Goal: Task Accomplishment & Management: Use online tool/utility

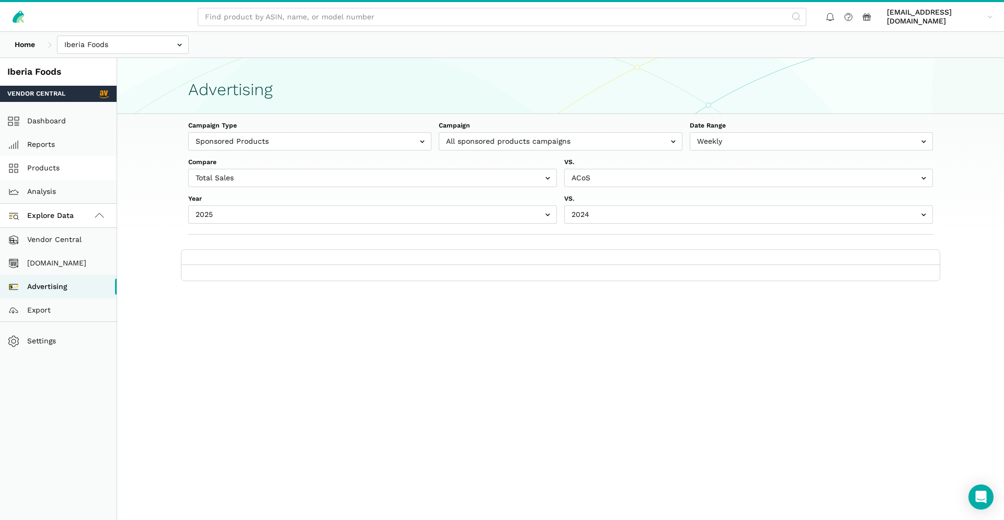
click at [61, 171] on link "Products" at bounding box center [58, 168] width 117 height 24
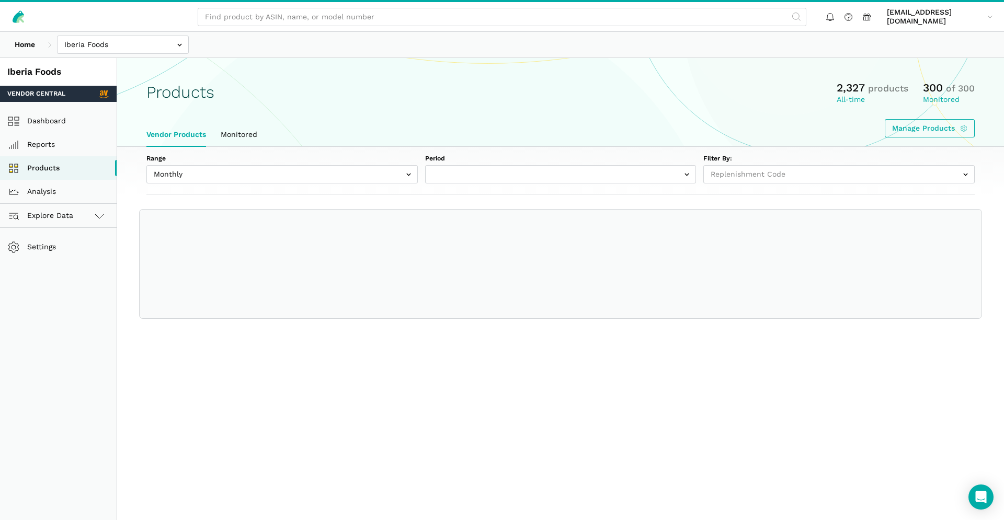
select select
click at [925, 123] on link "Manage Products" at bounding box center [930, 128] width 90 height 18
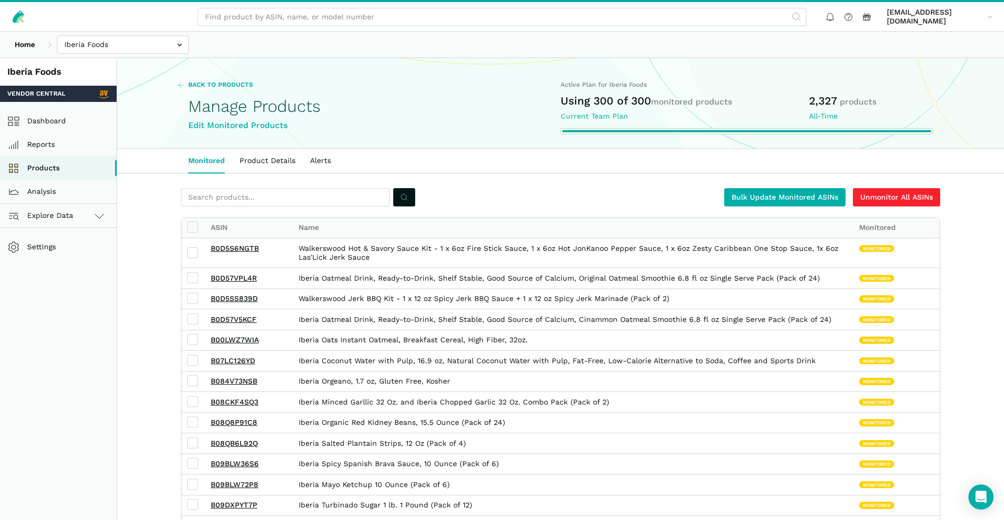
click at [185, 87] on link "Back to Products" at bounding box center [215, 85] width 76 height 9
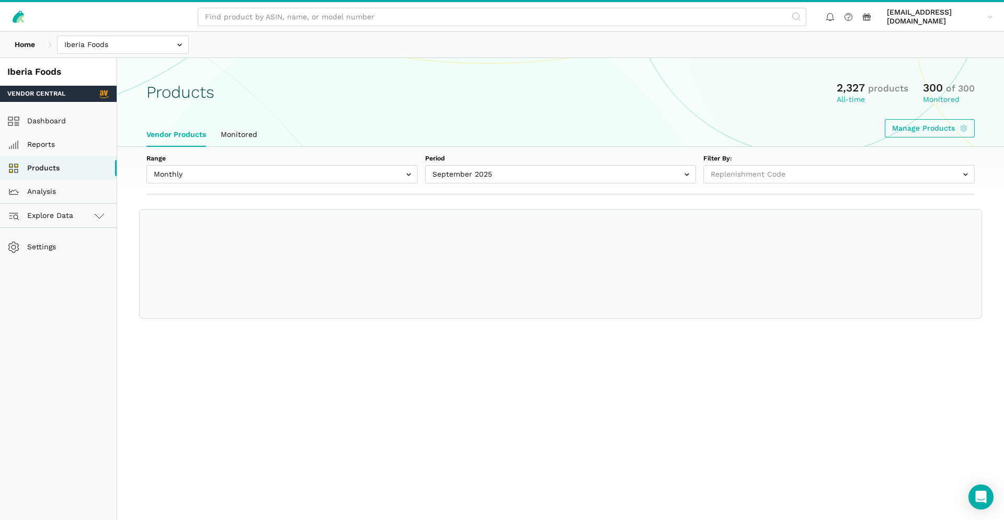
select select
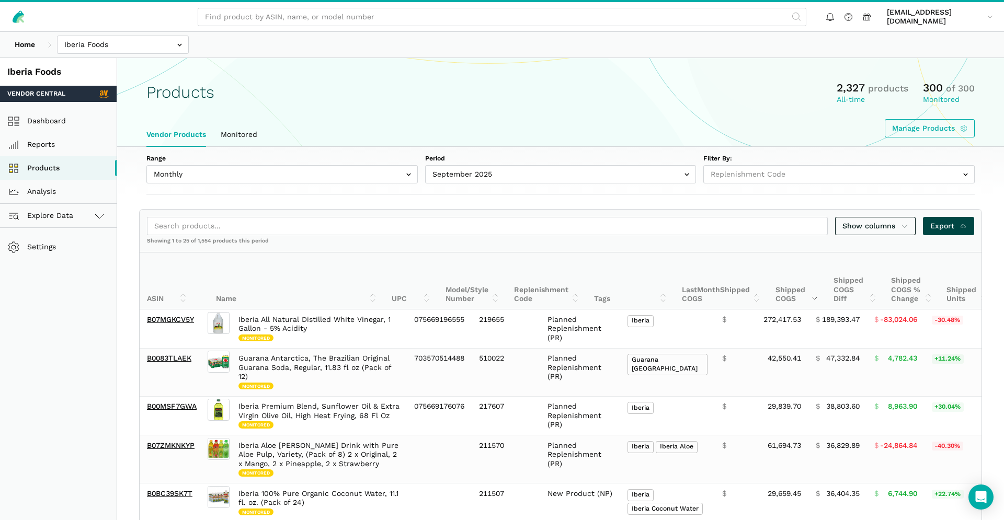
click at [952, 220] on link "Export" at bounding box center [949, 226] width 52 height 18
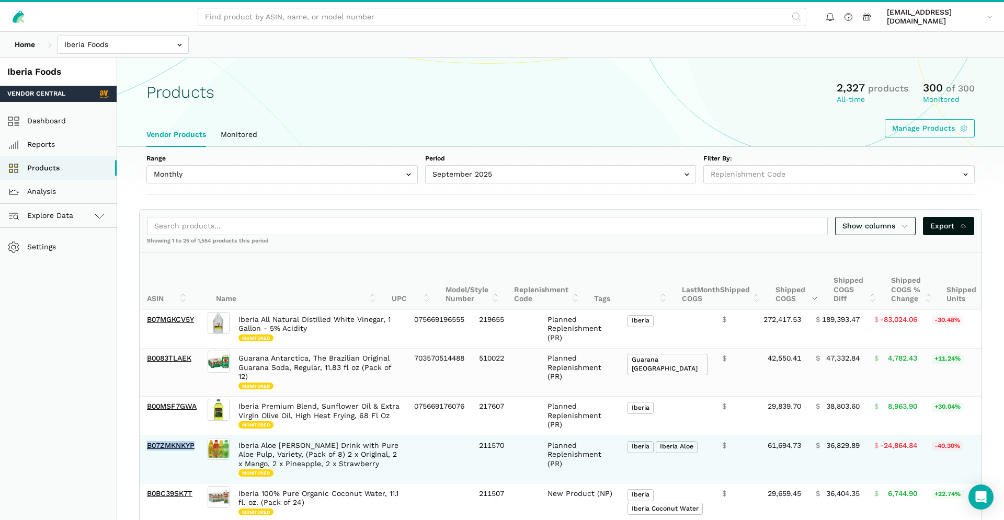
drag, startPoint x: 194, startPoint y: 448, endPoint x: 220, endPoint y: 446, distance: 26.2
click at [149, 446] on td "B07ZMKNKYP" at bounding box center [173, 460] width 66 height 48
copy link "B07ZMKNKYP"
